Goal: Information Seeking & Learning: Learn about a topic

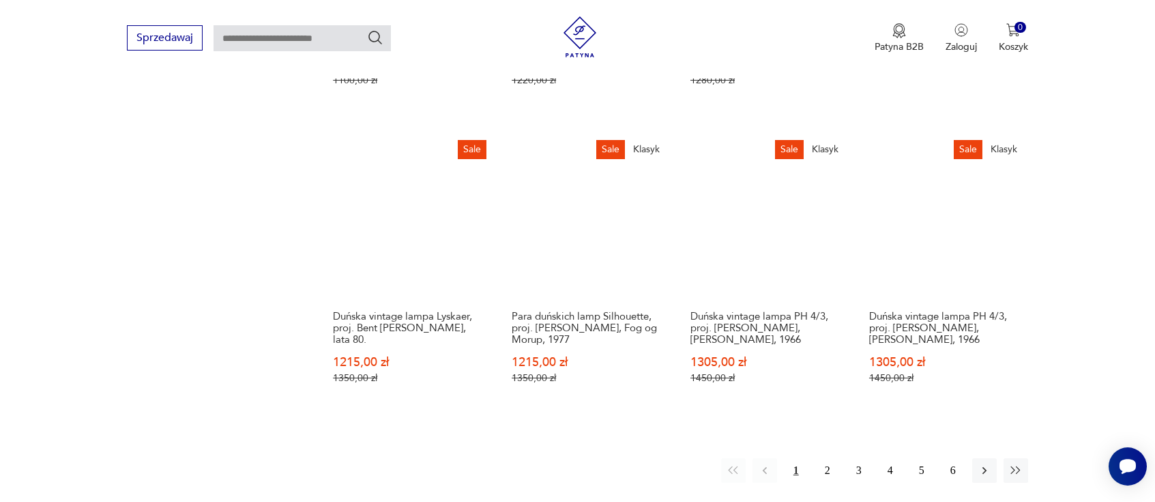
scroll to position [1509, 0]
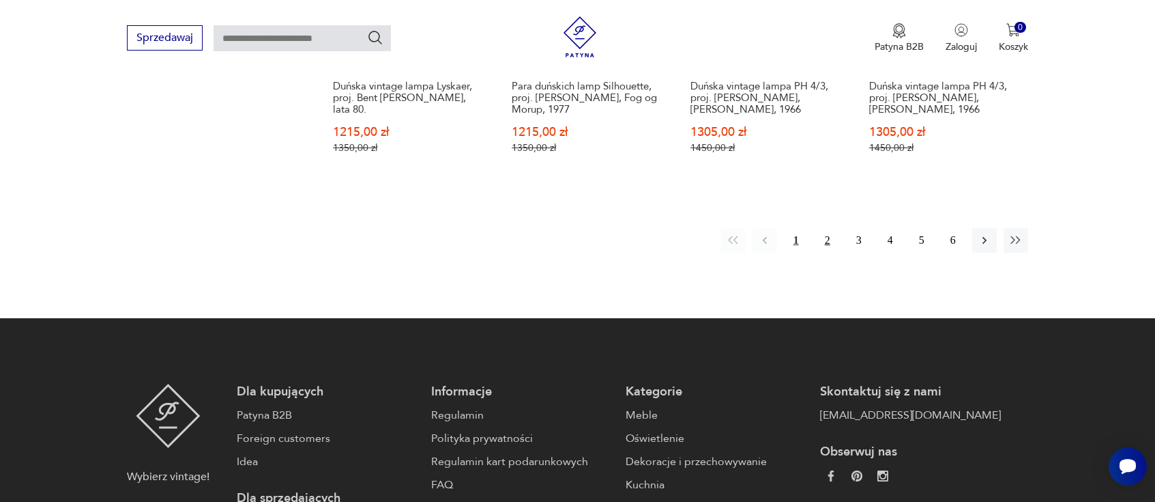
click at [829, 230] on button "2" at bounding box center [828, 240] width 25 height 25
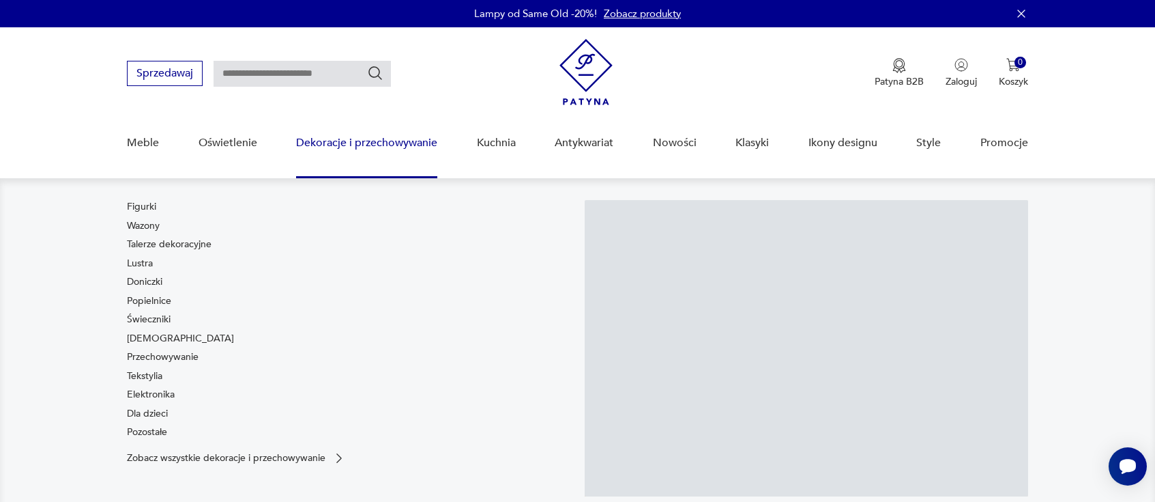
click at [361, 148] on link "Dekoracje i przechowywanie" at bounding box center [366, 143] width 141 height 53
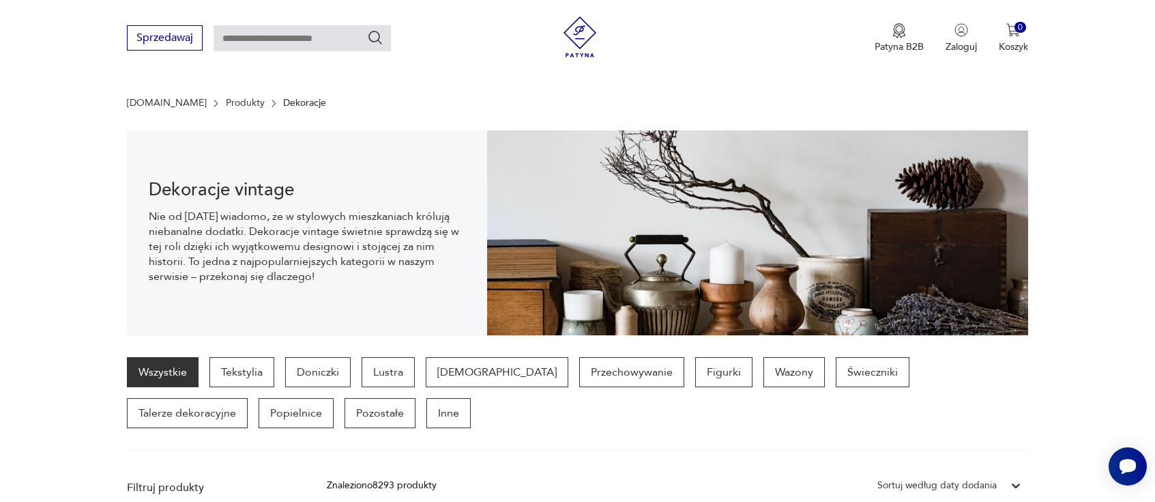
scroll to position [436, 0]
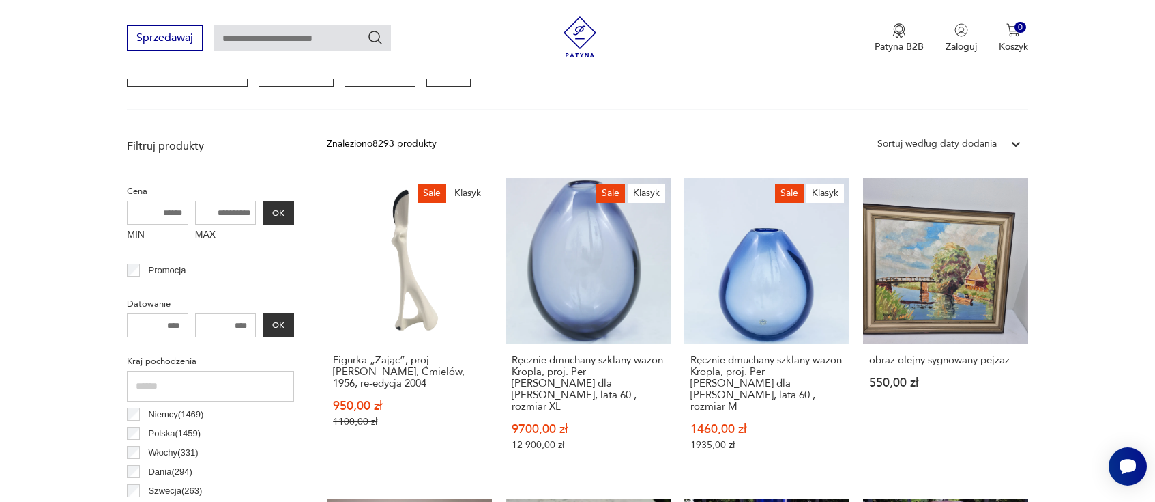
click at [1006, 140] on div at bounding box center [1016, 144] width 25 height 25
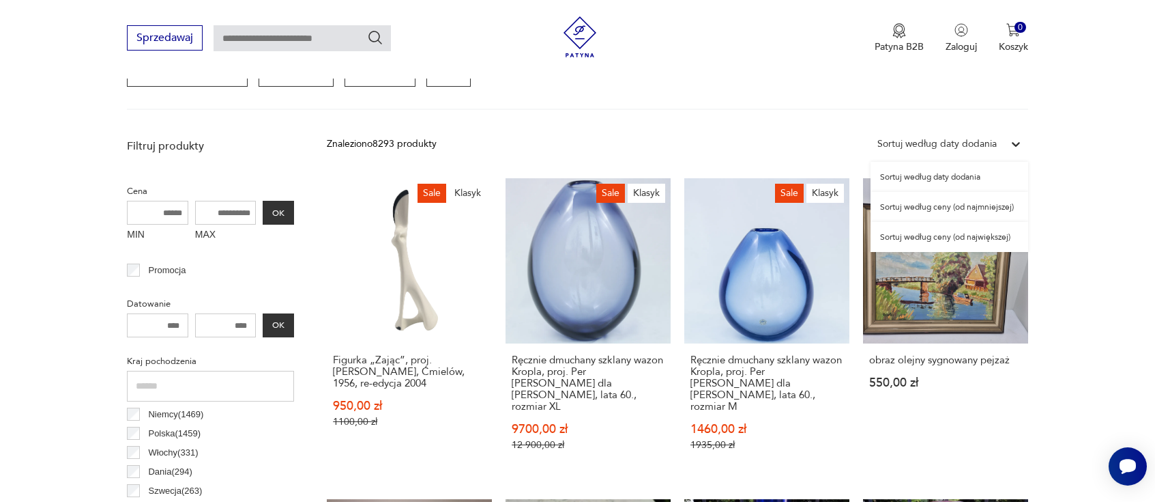
click at [931, 203] on div "Sortuj według ceny (od najmniejszej)" at bounding box center [950, 207] width 158 height 30
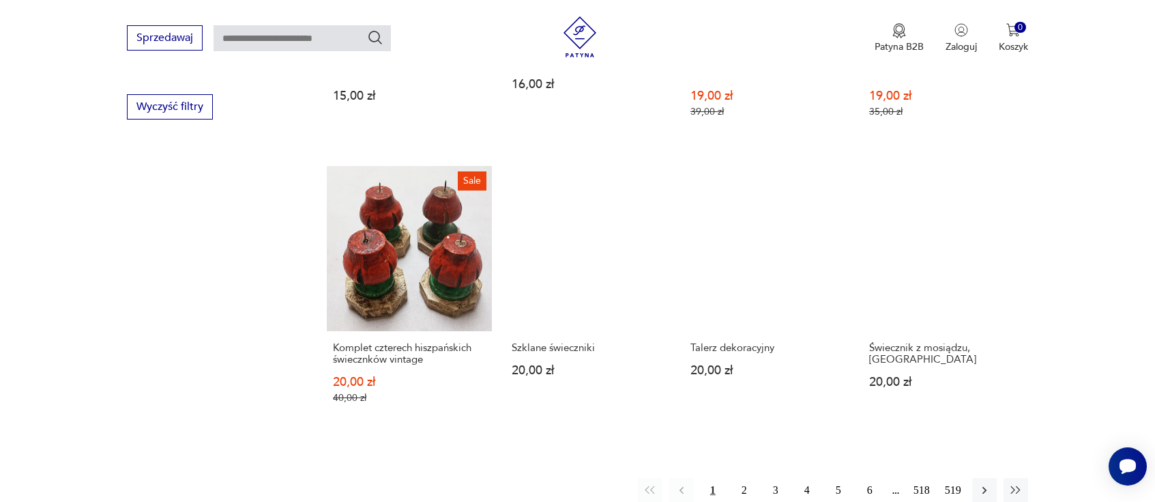
scroll to position [1386, 0]
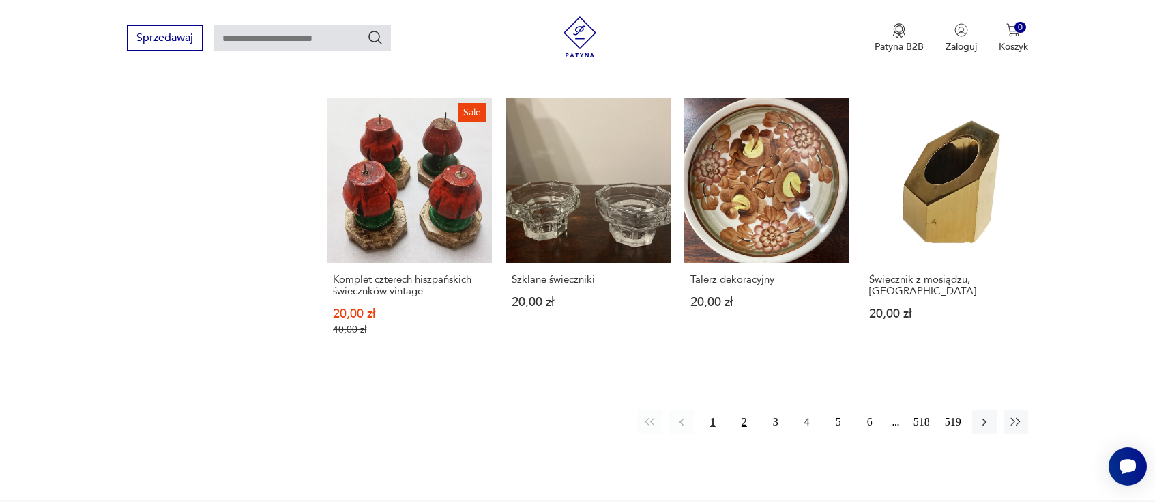
click at [736, 411] on button "2" at bounding box center [744, 421] width 25 height 25
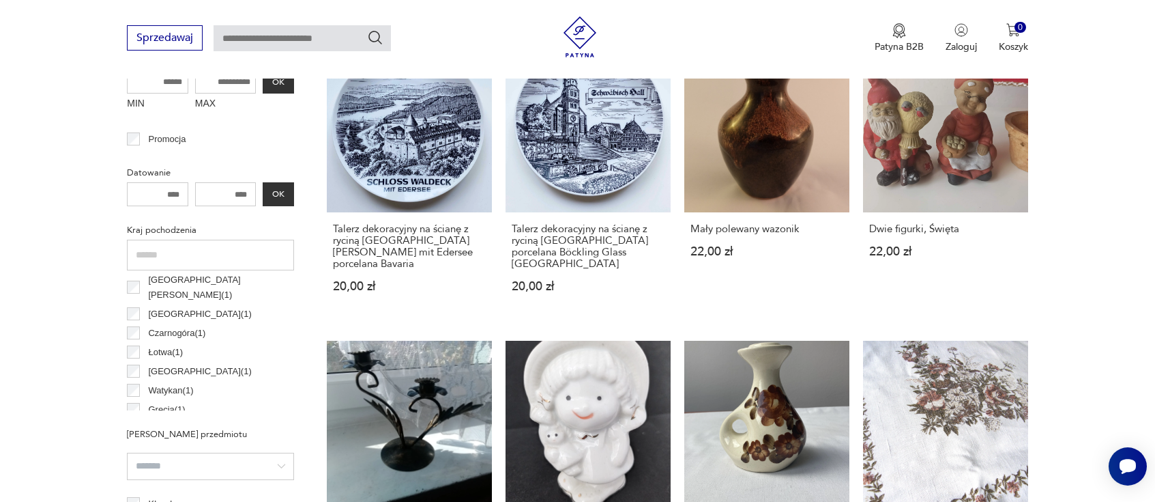
scroll to position [1125, 0]
click at [217, 255] on input "text" at bounding box center [210, 255] width 167 height 31
type input "*"
click at [169, 326] on p "Węgry ( 16 )" at bounding box center [169, 321] width 42 height 15
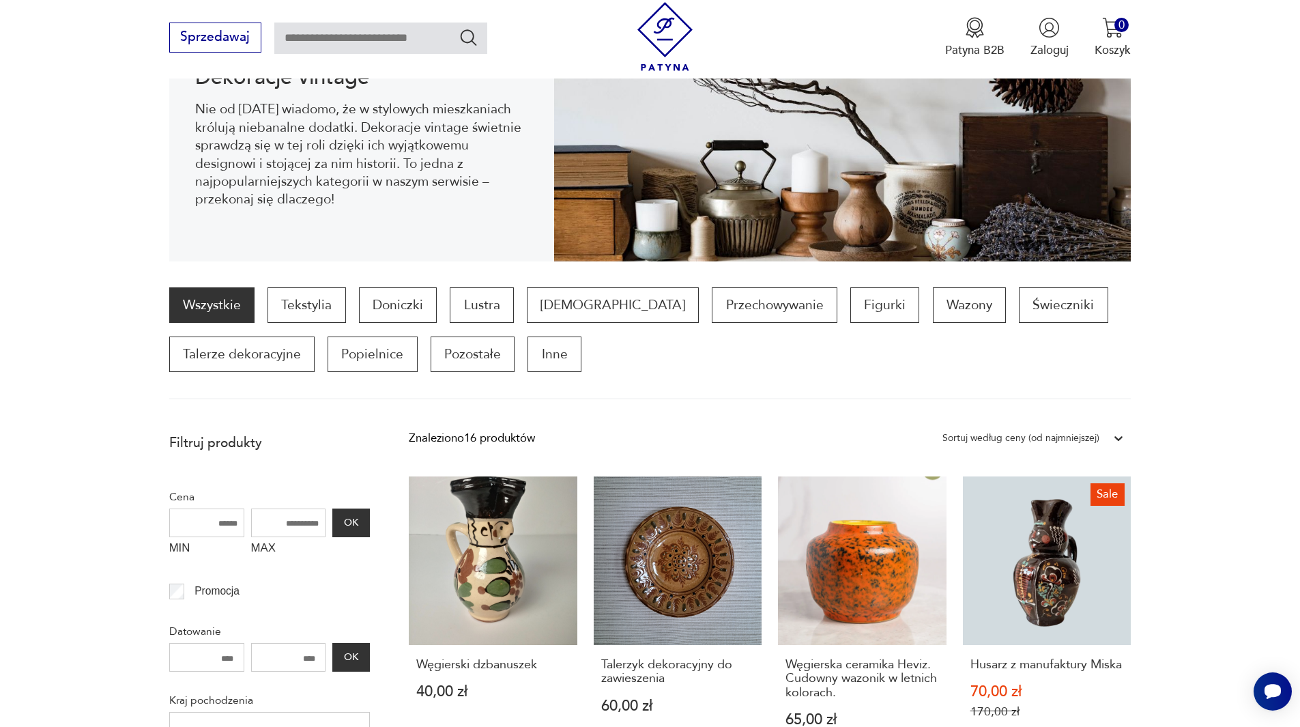
scroll to position [22, 0]
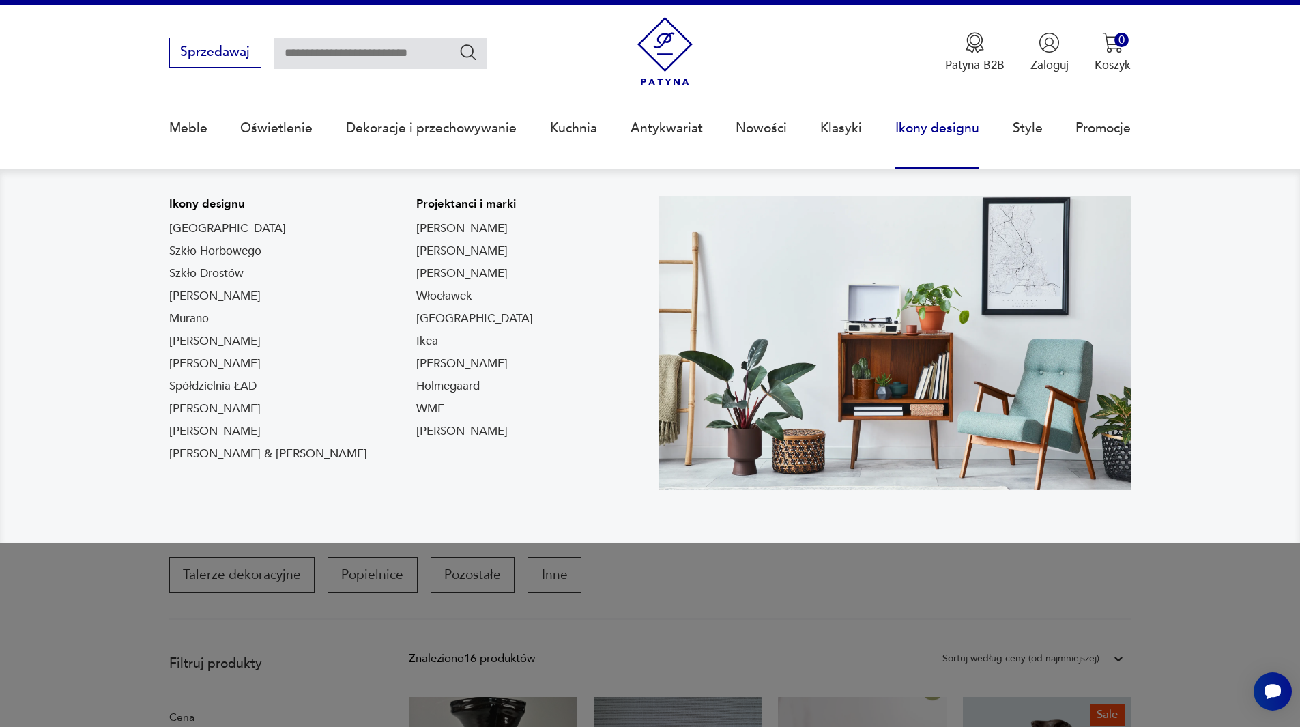
click at [948, 132] on link "Ikony designu" at bounding box center [937, 128] width 84 height 63
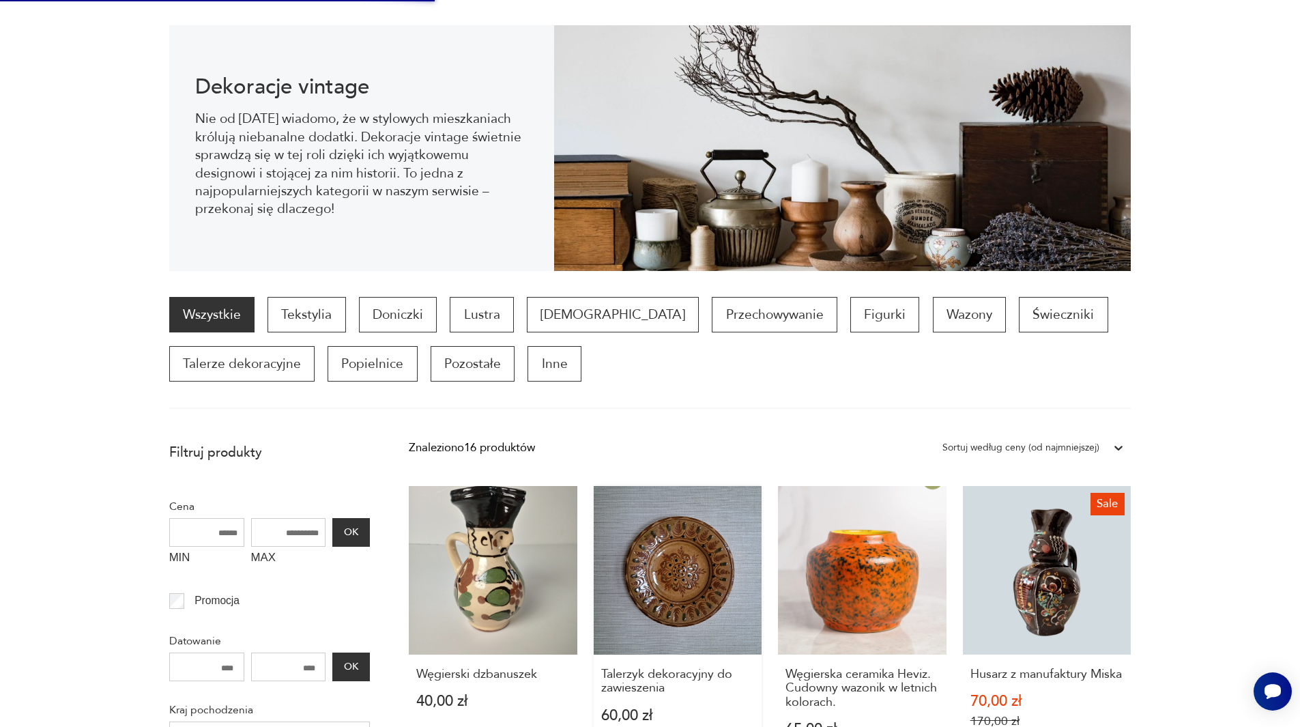
scroll to position [0, 0]
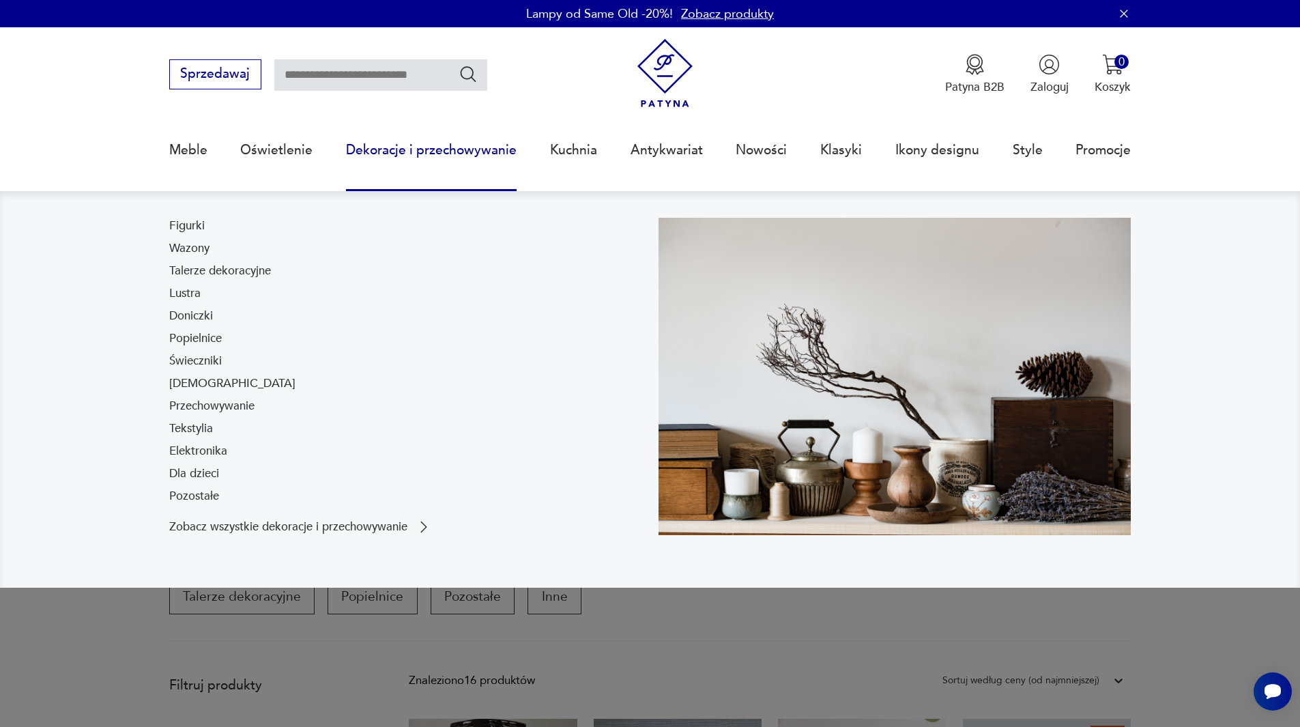
click at [429, 146] on link "Dekoracje i przechowywanie" at bounding box center [431, 150] width 171 height 63
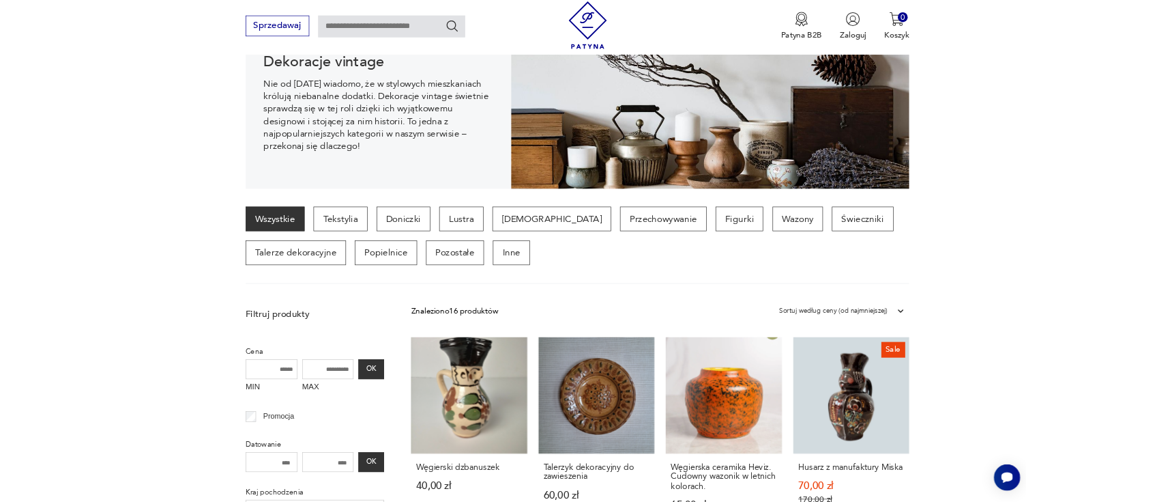
scroll to position [455, 0]
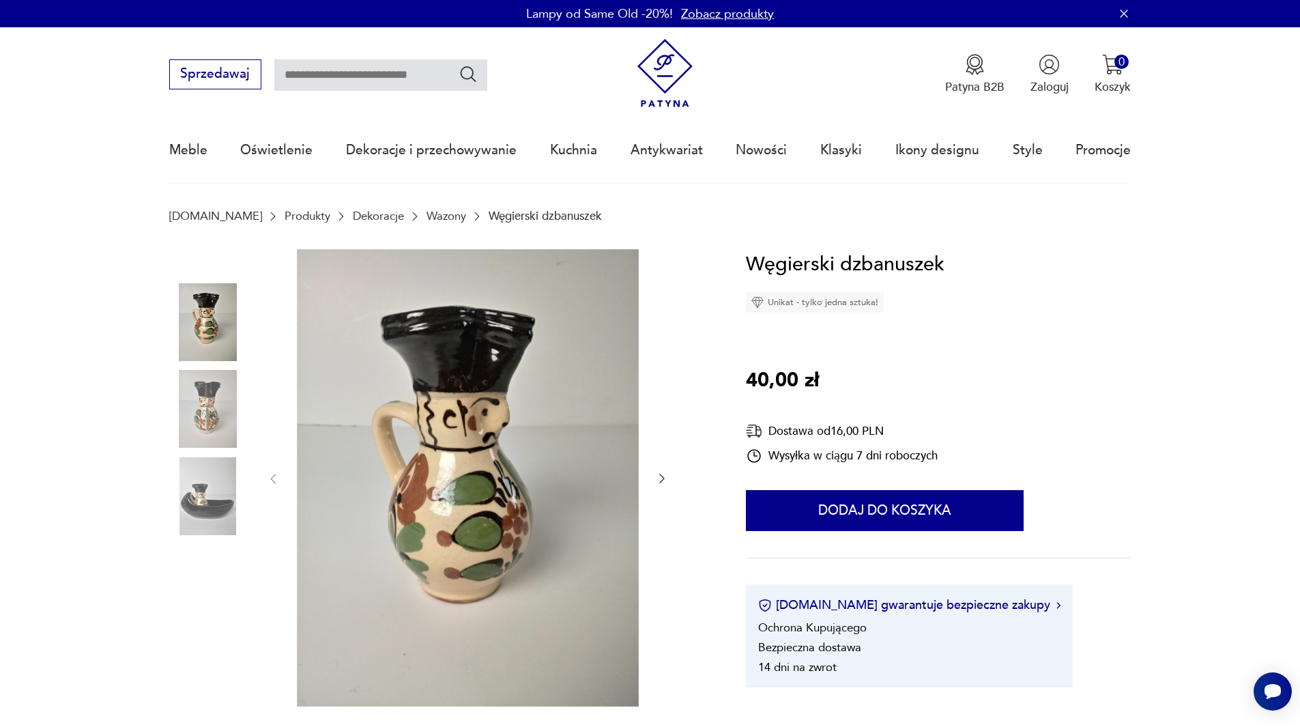
click at [240, 418] on img at bounding box center [208, 409] width 78 height 78
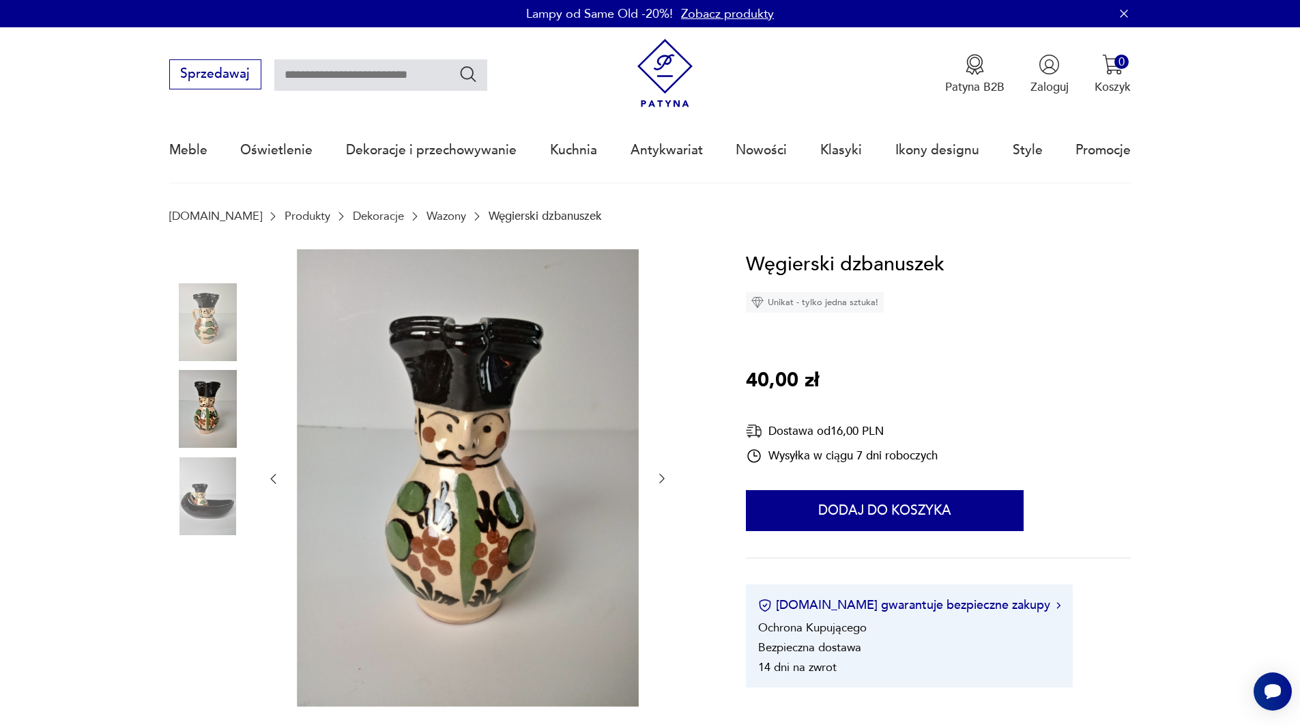
click at [207, 513] on img at bounding box center [208, 496] width 78 height 78
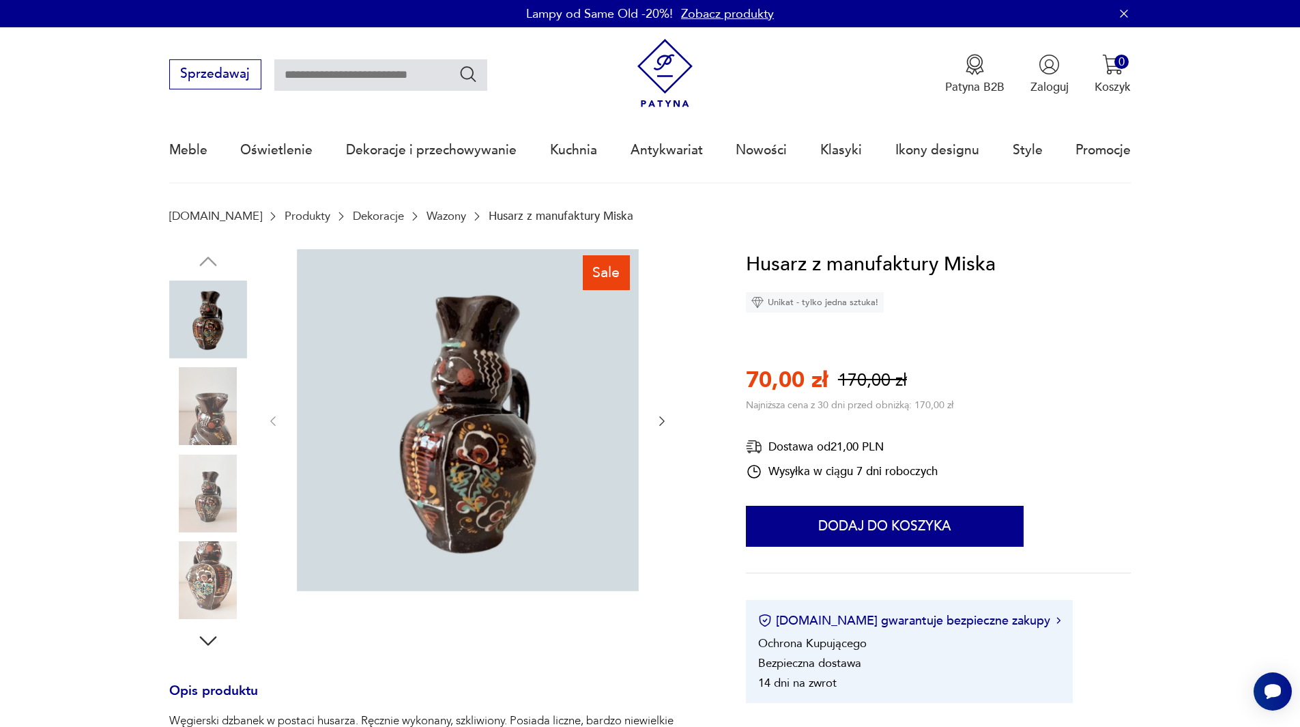
click at [667, 418] on icon "button" at bounding box center [662, 421] width 14 height 14
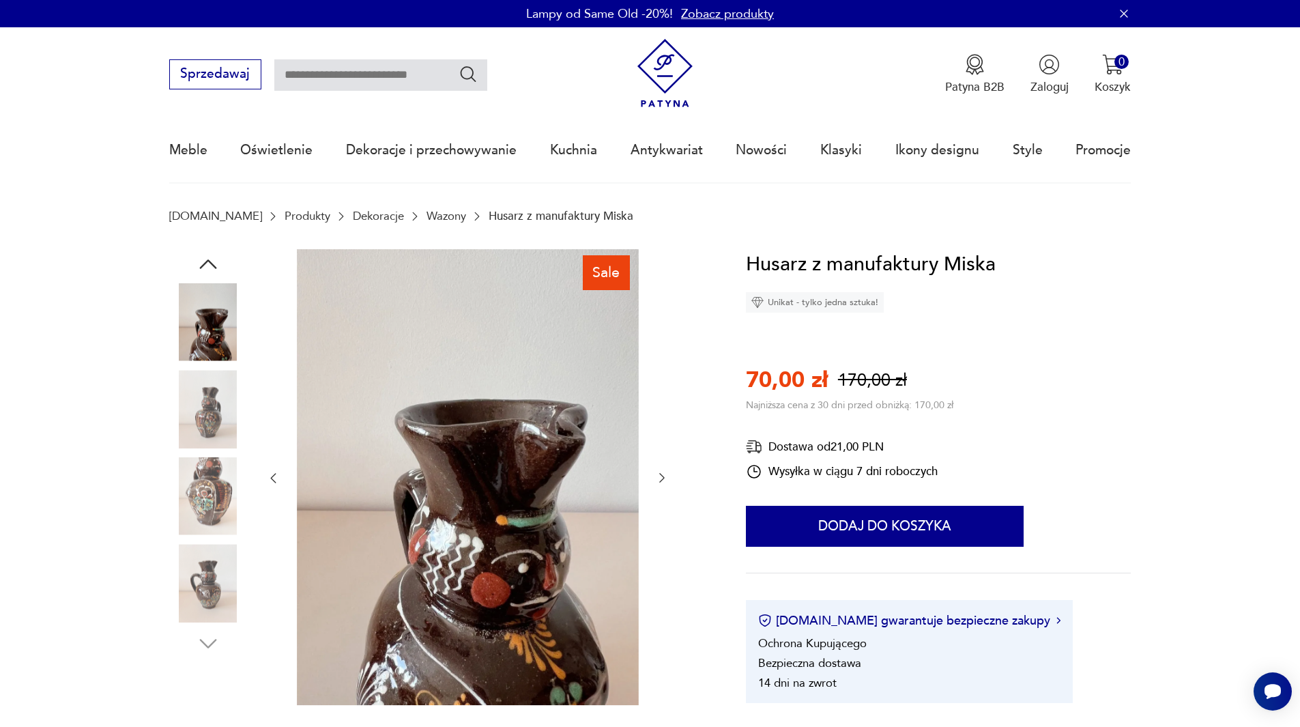
click at [667, 418] on div at bounding box center [467, 478] width 403 height 459
click at [667, 483] on icon "button" at bounding box center [662, 478] width 14 height 14
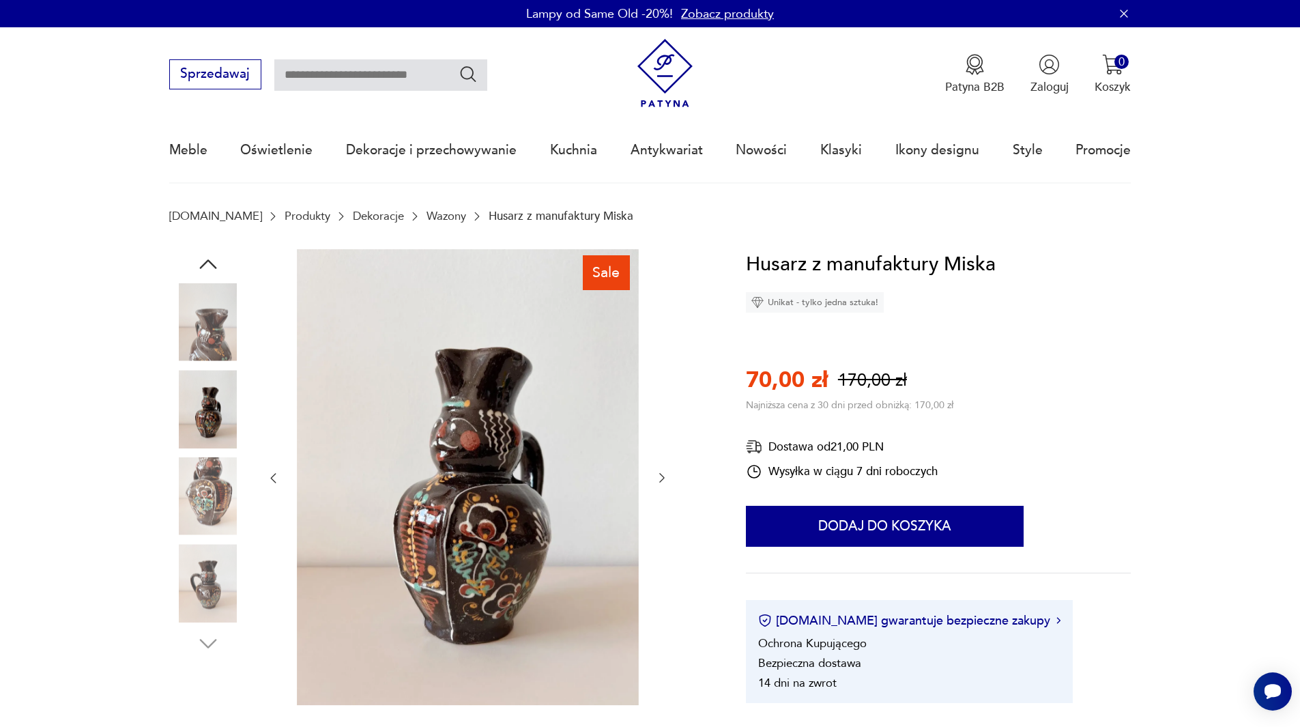
click at [663, 480] on icon "button" at bounding box center [662, 478] width 14 height 14
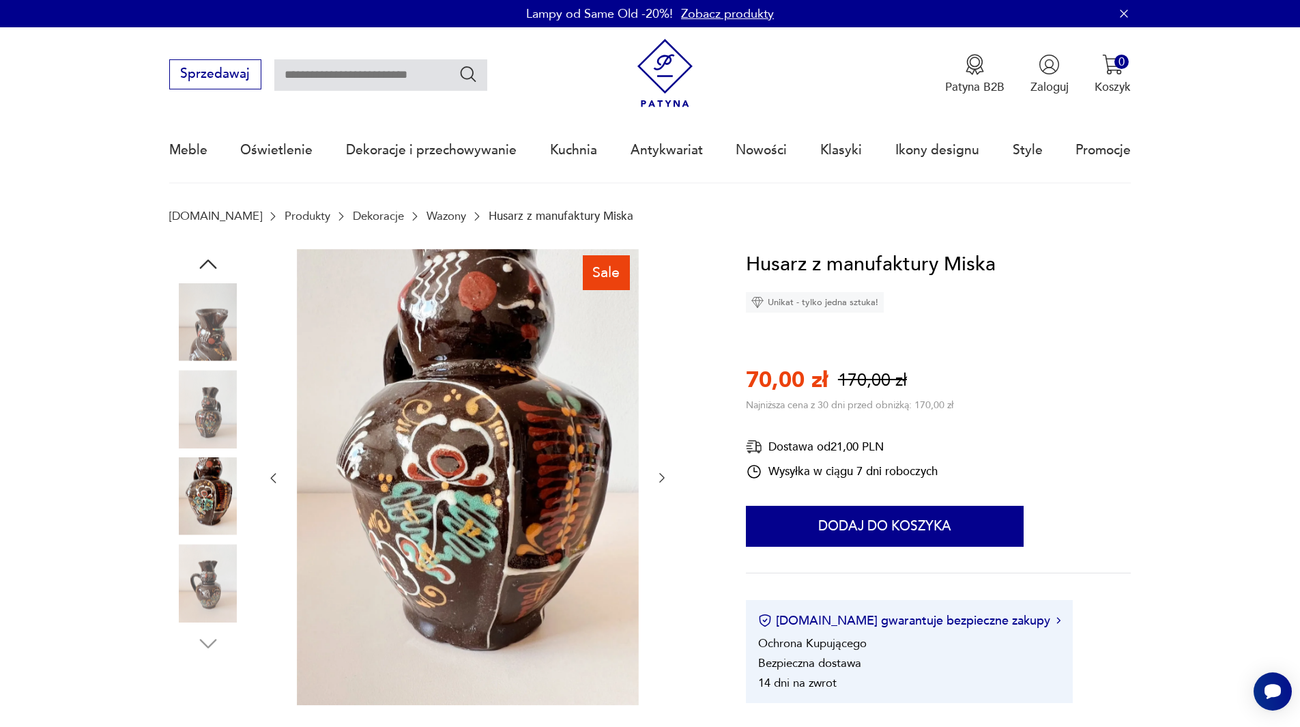
click at [663, 480] on icon "button" at bounding box center [662, 478] width 14 height 14
